Goal: Find contact information: Find contact information

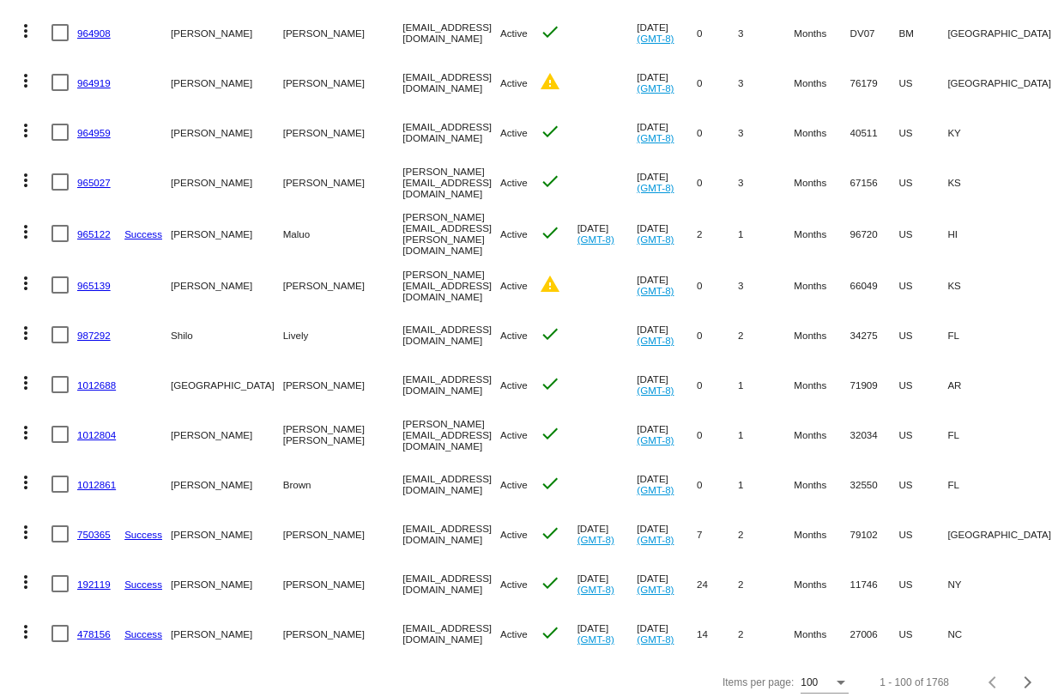
drag, startPoint x: 146, startPoint y: 523, endPoint x: 175, endPoint y: 542, distance: 34.7
click at [176, 541] on mat-row "more_vert 750365 Success [PERSON_NAME] [EMAIL_ADDRESS][DOMAIN_NAME] Active chec…" at bounding box center [690, 534] width 1363 height 50
click at [402, 547] on mat-cell "[EMAIL_ADDRESS][DOMAIN_NAME]" at bounding box center [451, 534] width 98 height 50
drag, startPoint x: 422, startPoint y: 527, endPoint x: 297, endPoint y: 528, distance: 125.3
click at [297, 528] on mat-row "more_vert 750365 Success [PERSON_NAME] [EMAIL_ADDRESS][DOMAIN_NAME] Active chec…" at bounding box center [690, 534] width 1363 height 50
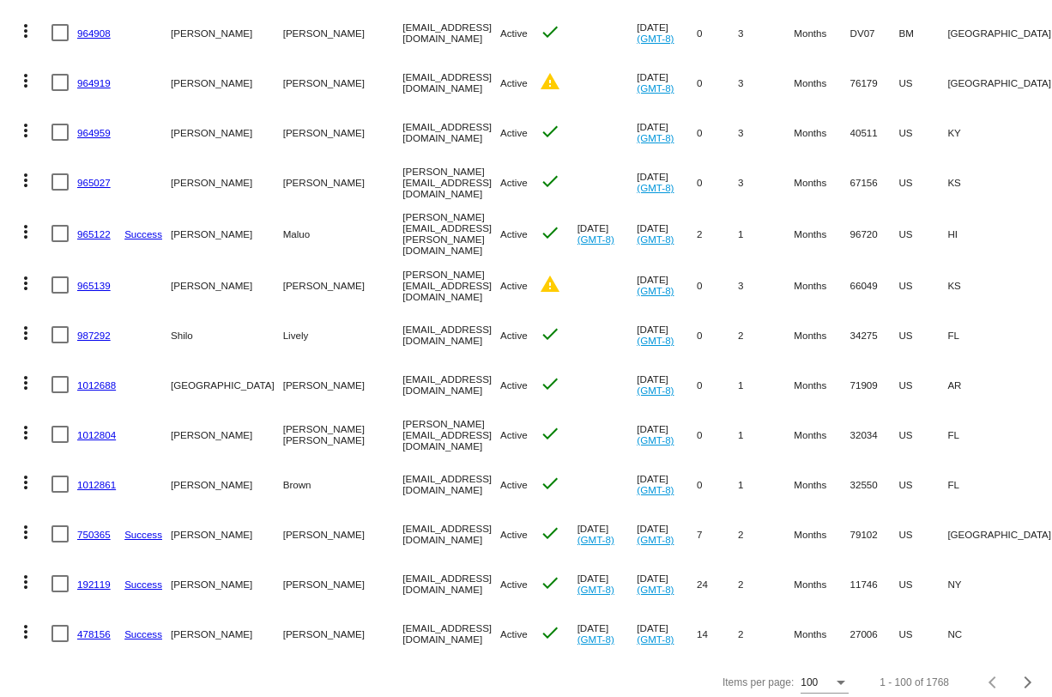
copy mat-row "[EMAIL_ADDRESS][DOMAIN_NAME]"
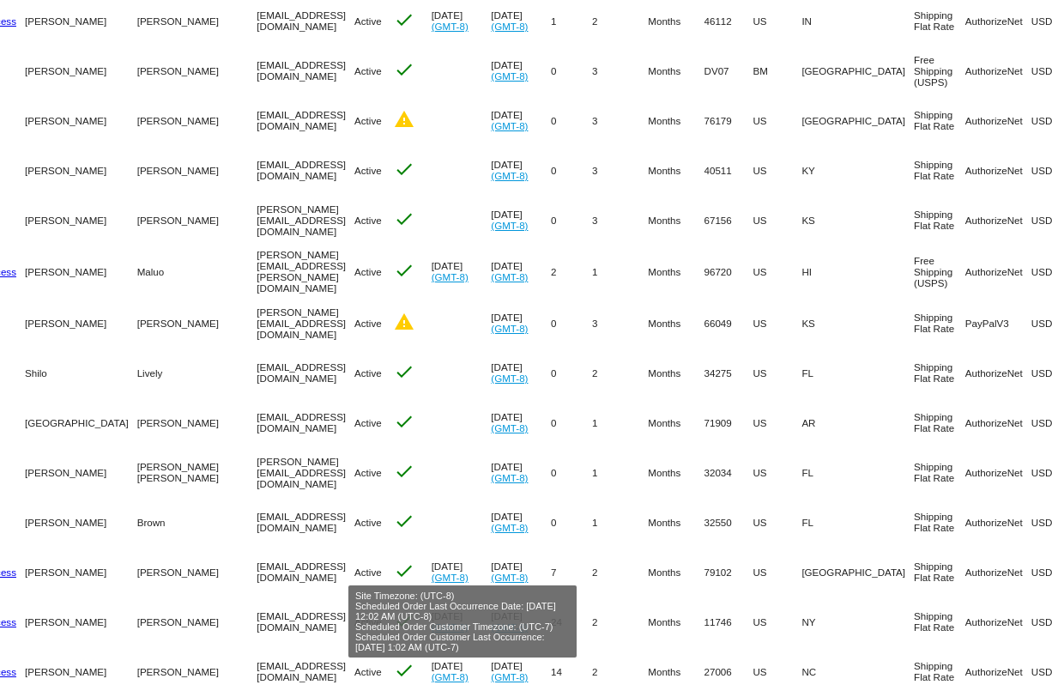
scroll to position [4543, 0]
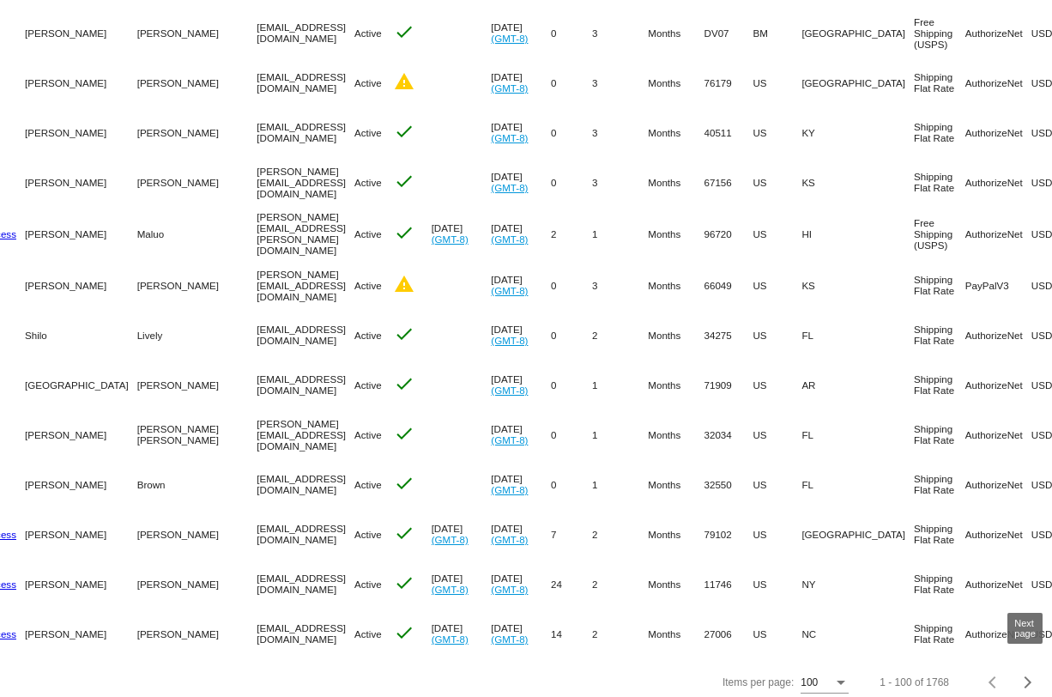
click at [1025, 676] on div "Next page" at bounding box center [1025, 682] width 12 height 12
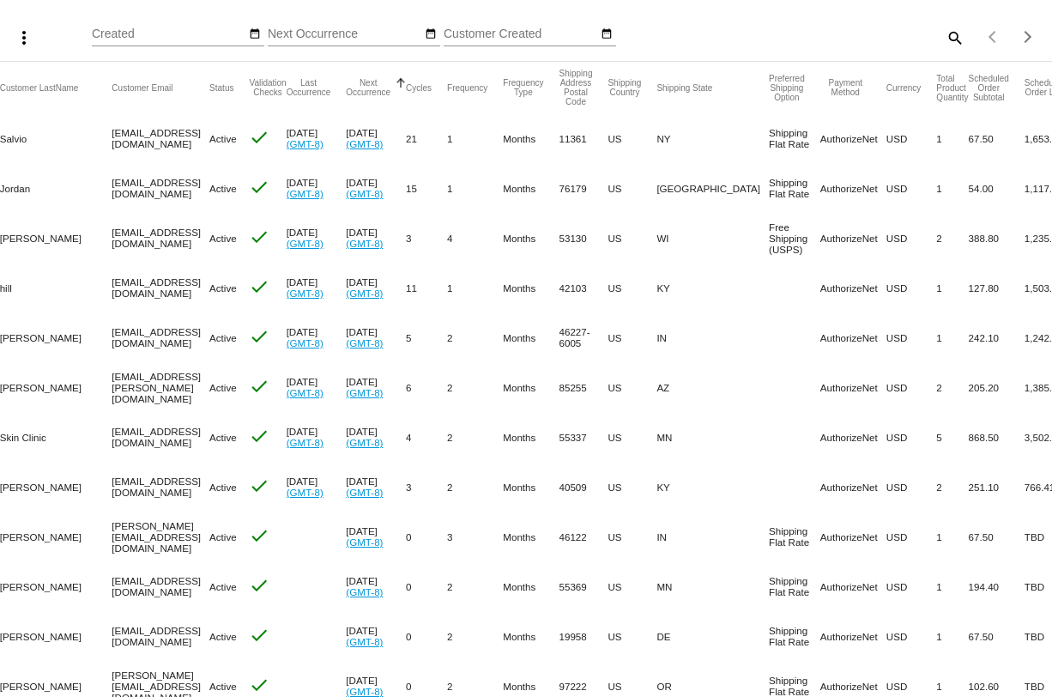
scroll to position [0, 0]
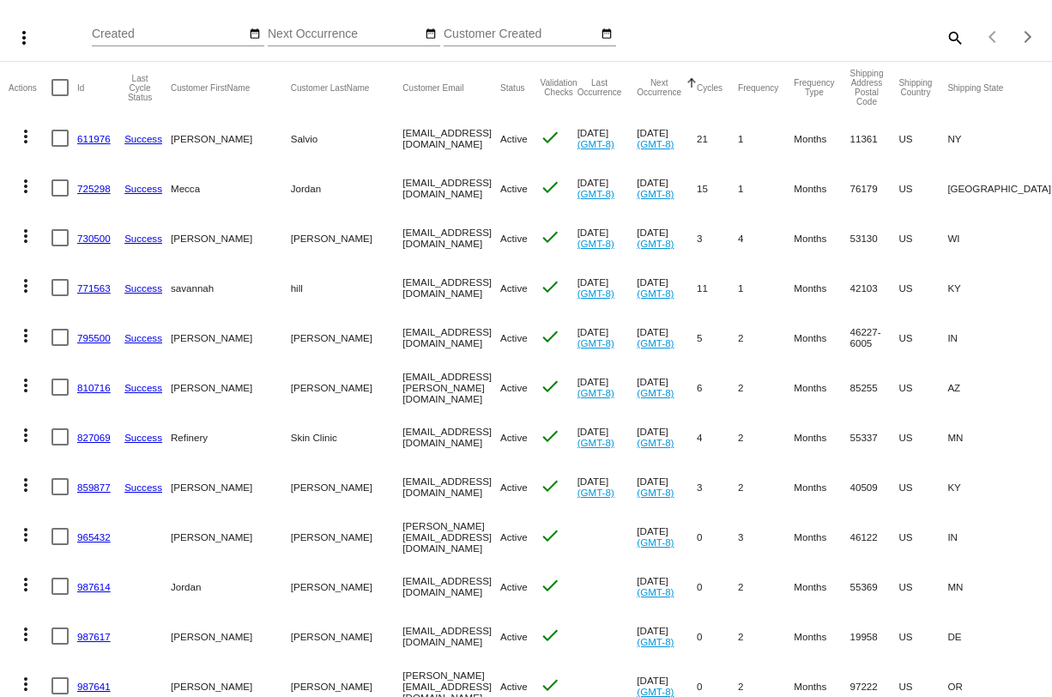
drag, startPoint x: 454, startPoint y: 239, endPoint x: 298, endPoint y: 236, distance: 156.2
click at [297, 236] on mat-row "more_vert 730500 Success [PERSON_NAME][GEOGRAPHIC_DATA] [EMAIL_ADDRESS][DOMAIN_…" at bounding box center [690, 238] width 1363 height 50
copy mat-row "[EMAIL_ADDRESS][DOMAIN_NAME]"
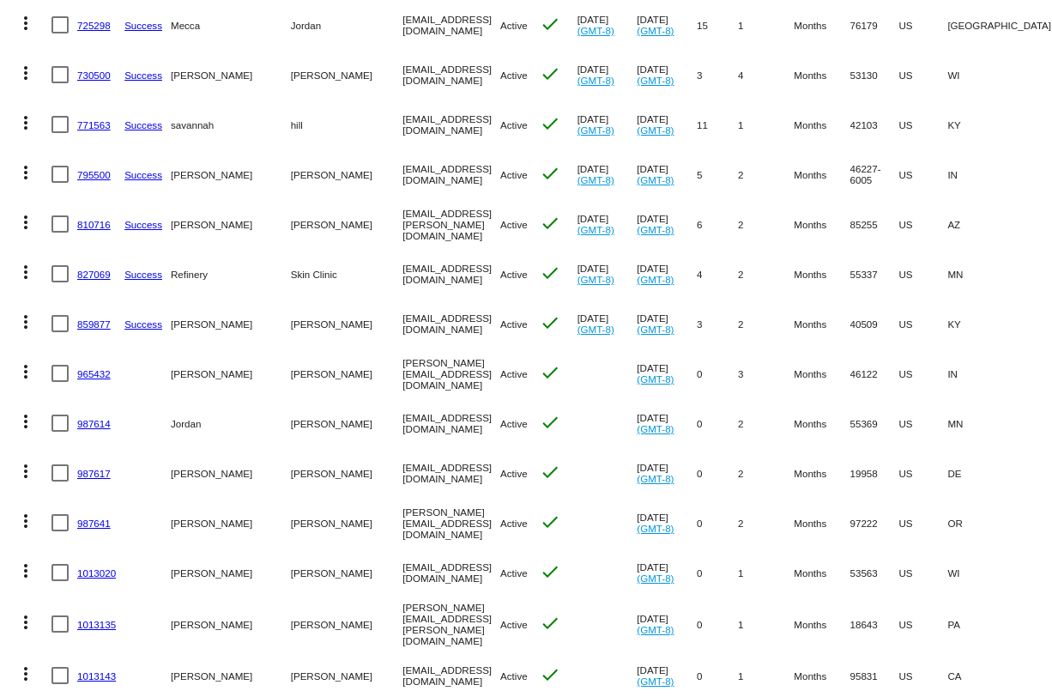
drag, startPoint x: 448, startPoint y: 277, endPoint x: 297, endPoint y: 274, distance: 151.1
click at [297, 274] on mat-row "more_vert 827069 Success Refinery Skin Clinic [EMAIL_ADDRESS][DOMAIN_NAME] Acti…" at bounding box center [690, 274] width 1363 height 50
copy mat-row "[EMAIL_ADDRESS][DOMAIN_NAME]"
drag, startPoint x: 440, startPoint y: 79, endPoint x: 297, endPoint y: 70, distance: 143.6
click at [296, 70] on mat-row "more_vert 730500 Success [PERSON_NAME][GEOGRAPHIC_DATA] [EMAIL_ADDRESS][DOMAIN_…" at bounding box center [690, 75] width 1363 height 50
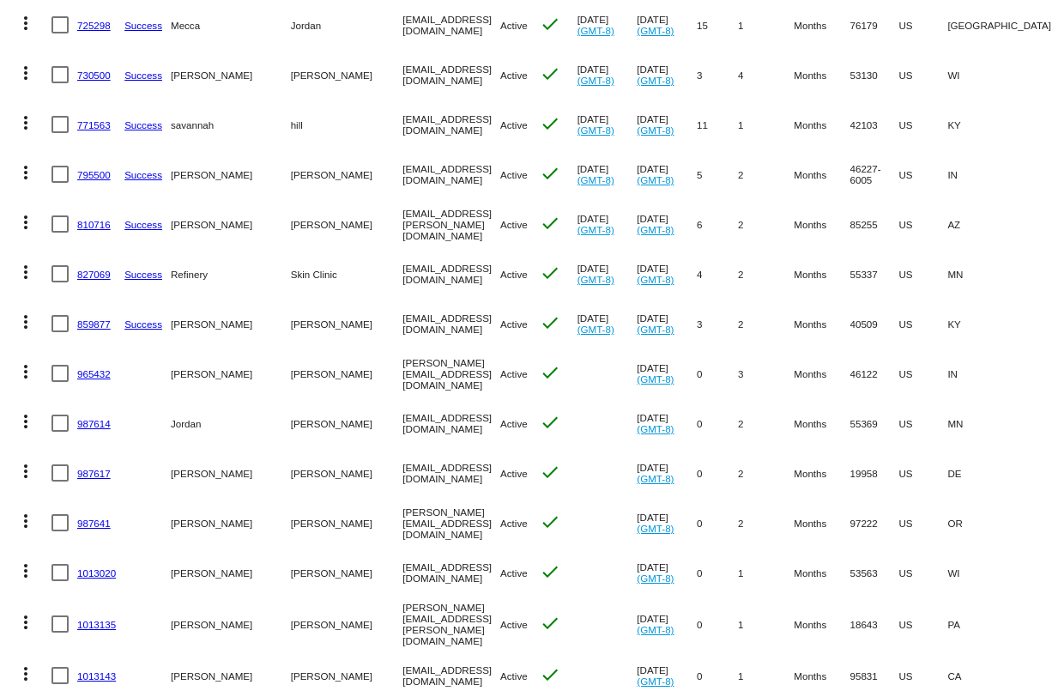
copy mat-row "[EMAIL_ADDRESS][DOMAIN_NAME]"
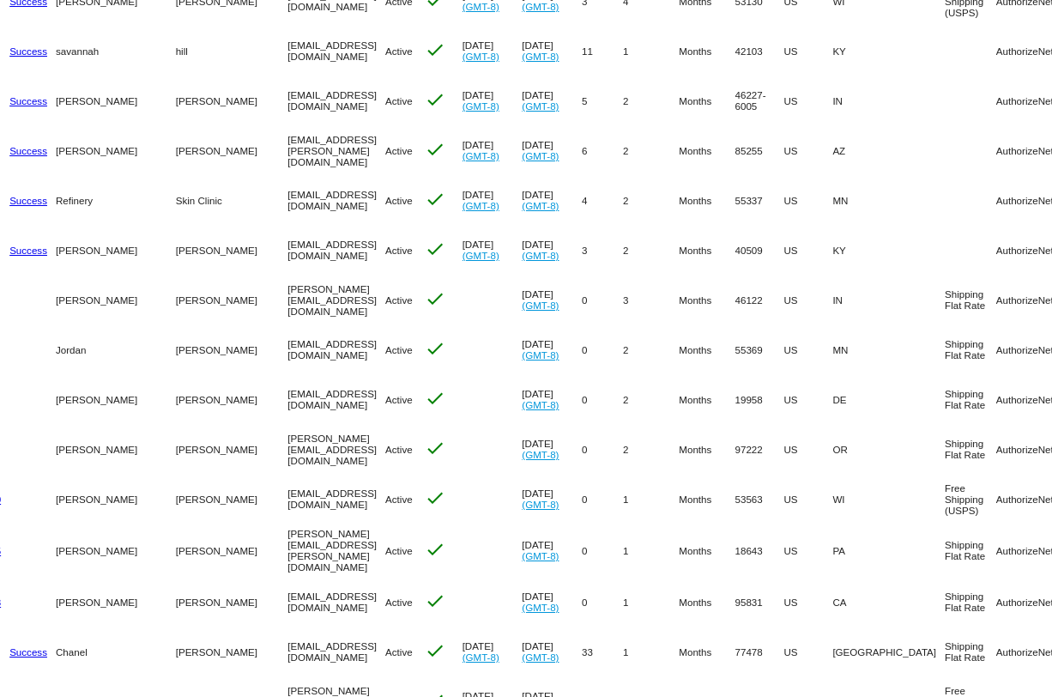
scroll to position [0, 117]
